Goal: Task Accomplishment & Management: Use online tool/utility

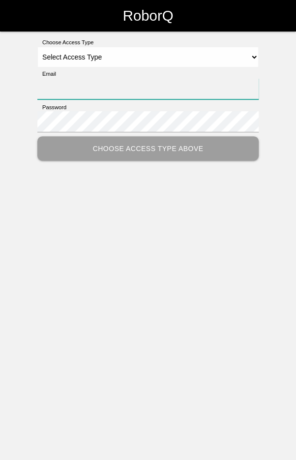
click at [214, 90] on input "Email" at bounding box center [147, 88] width 221 height 21
type input "[EMAIL_ADDRESS][DOMAIN_NAME]"
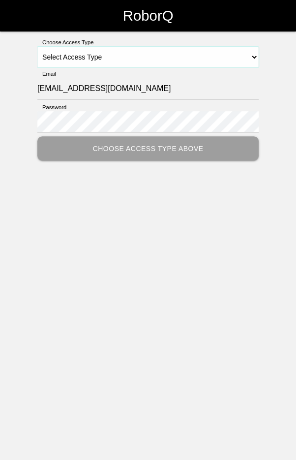
click at [162, 58] on select "Select Access Type Admin Customer Supervisor Worker" at bounding box center [147, 57] width 221 height 21
select select "Worker"
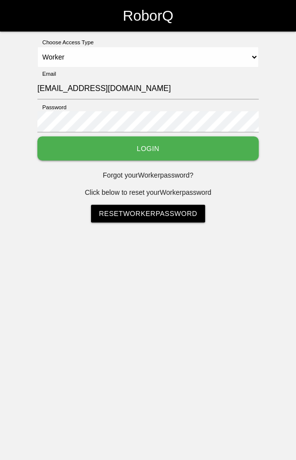
click at [187, 151] on button "Login" at bounding box center [147, 148] width 221 height 24
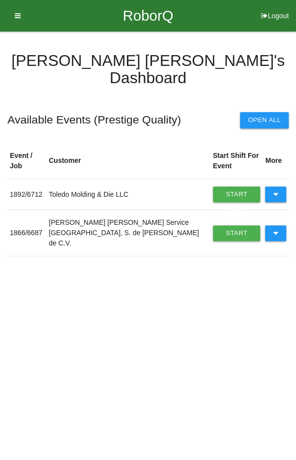
click at [279, 225] on button at bounding box center [275, 233] width 21 height 16
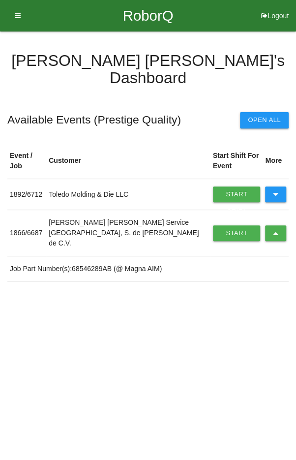
click at [222, 225] on link "Start Shift" at bounding box center [237, 233] width 48 height 16
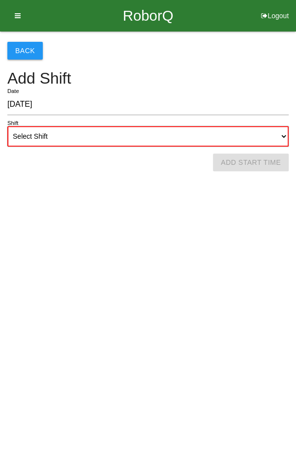
click at [178, 133] on select "Select Shift 1st Shift 2nd Shift 3rd Shift 4th Shift" at bounding box center [147, 136] width 281 height 21
select select "2"
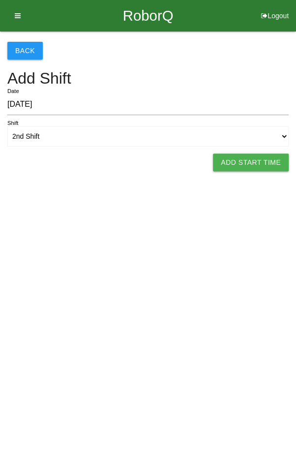
click at [263, 159] on button "Add Start Time" at bounding box center [251, 162] width 76 height 18
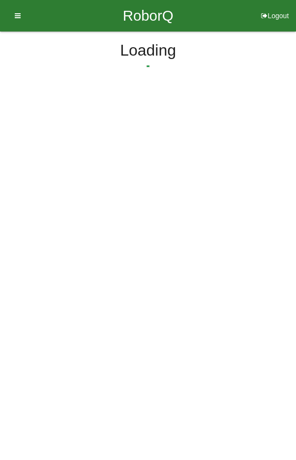
select select "2"
select select "1"
select select "2"
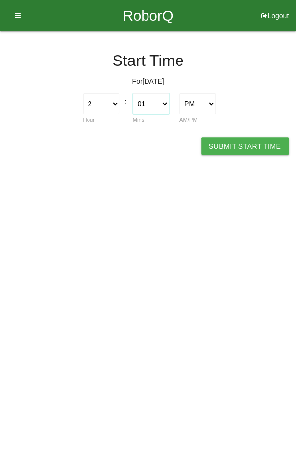
click at [151, 98] on select "00 01 02 03 04 05 06 07 08 09 10 11 12 13 14 15 16 17 18 19 20 21 22 23 24 25 2…" at bounding box center [151, 103] width 36 height 21
select select "0"
click at [256, 145] on button "Submit Start Time" at bounding box center [245, 146] width 88 height 18
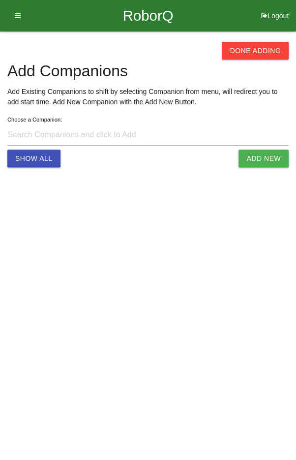
click at [258, 47] on button "Done Adding" at bounding box center [255, 51] width 67 height 18
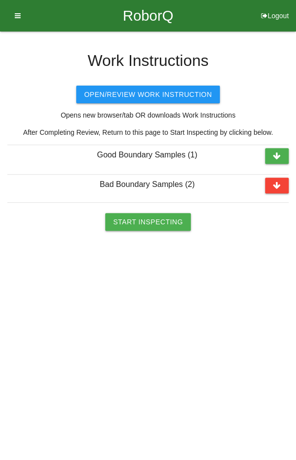
click at [279, 182] on icon at bounding box center [277, 186] width 8 height 16
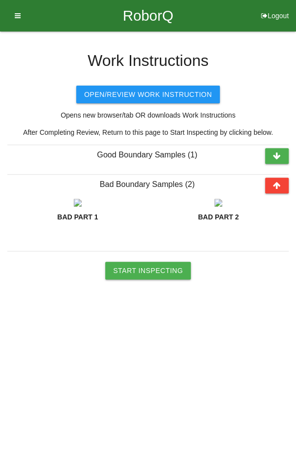
click at [152, 279] on button "Start Inspecting" at bounding box center [148, 271] width 86 height 18
